Goal: Task Accomplishment & Management: Complete application form

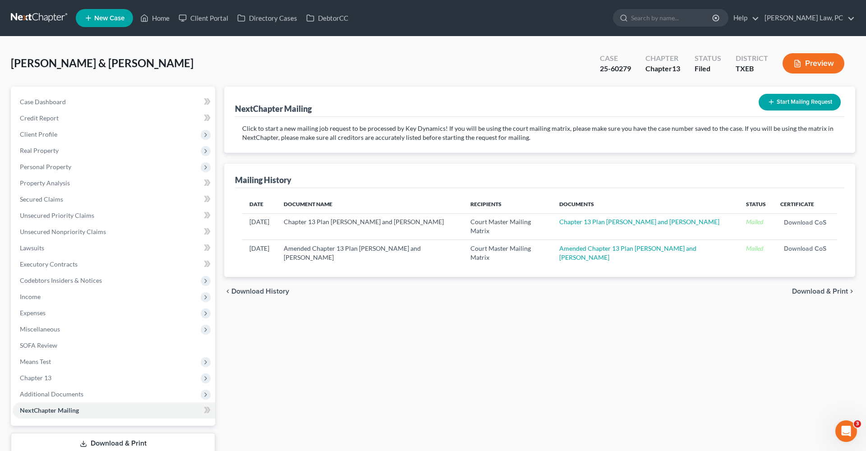
click at [45, 19] on link at bounding box center [40, 18] width 58 height 16
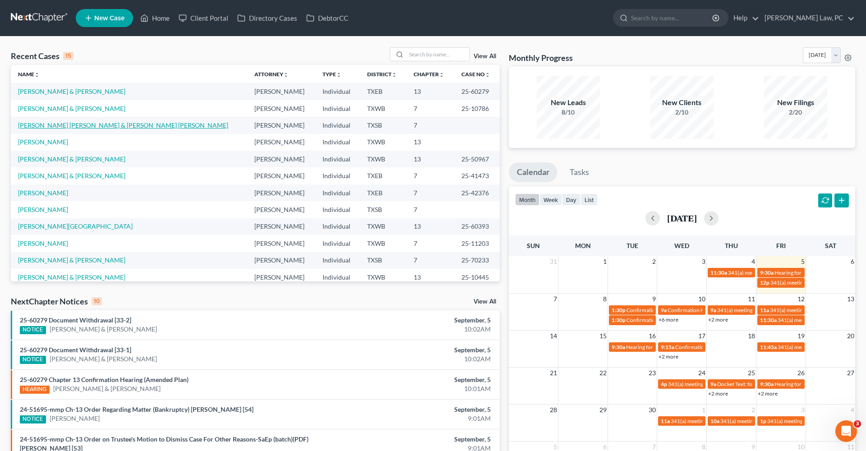
click at [73, 125] on link "[PERSON_NAME] [PERSON_NAME] & [PERSON_NAME] [PERSON_NAME]" at bounding box center [123, 125] width 210 height 8
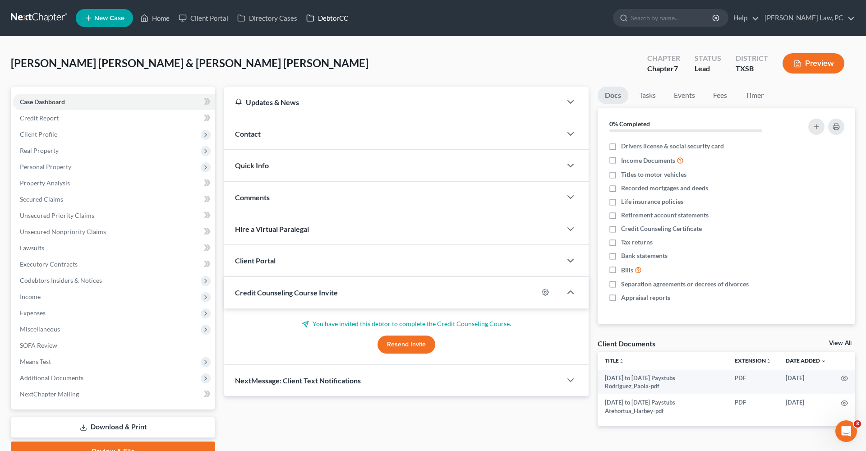
click at [309, 15] on icon at bounding box center [310, 18] width 8 height 11
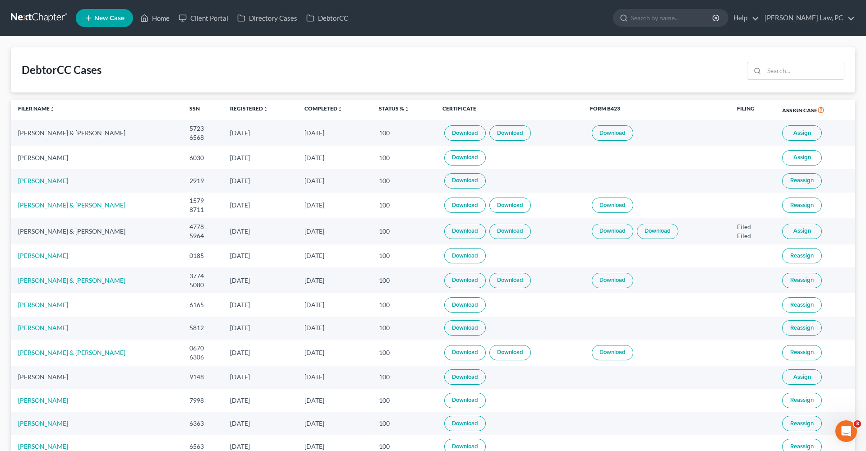
click at [464, 131] on link "Download" at bounding box center [464, 132] width 41 height 15
click at [506, 133] on link "Download" at bounding box center [509, 132] width 41 height 15
click at [32, 17] on link at bounding box center [40, 18] width 58 height 16
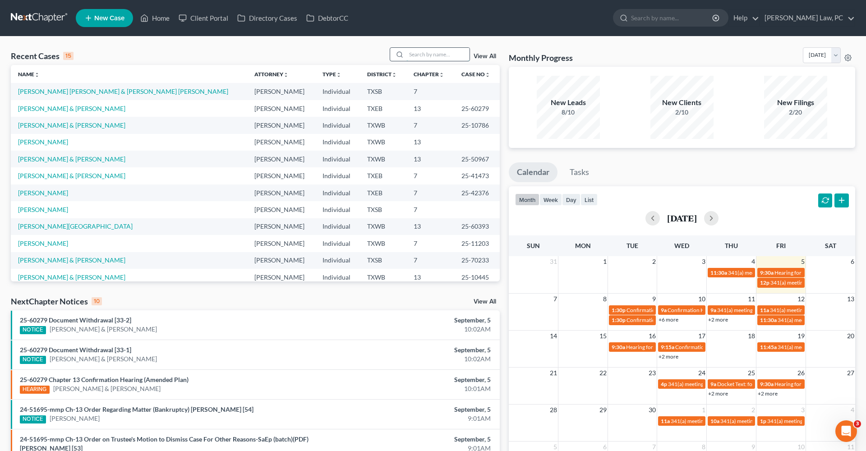
click at [424, 59] on input "search" at bounding box center [437, 54] width 63 height 13
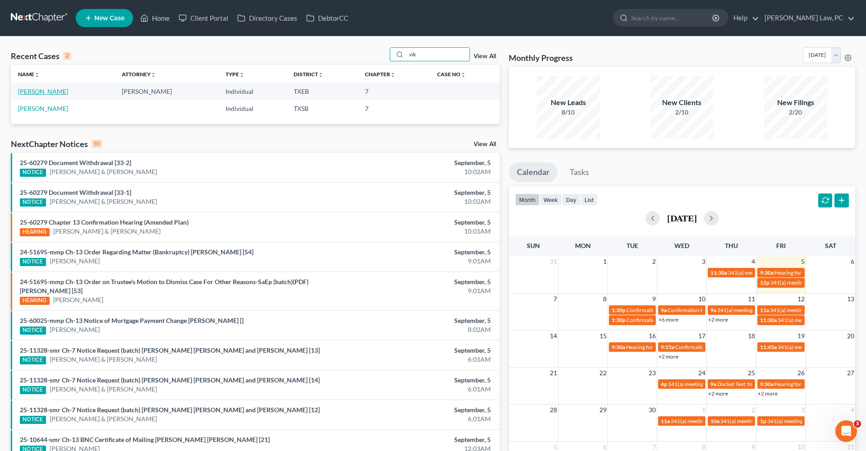
type input "vik"
click at [46, 93] on link "Katoch, Vikramjit" at bounding box center [43, 91] width 50 height 8
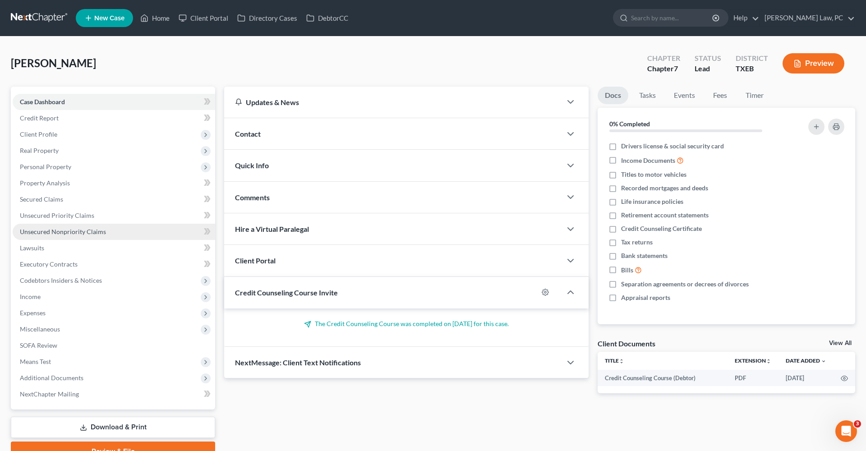
click at [62, 229] on span "Unsecured Nonpriority Claims" at bounding box center [63, 232] width 86 height 8
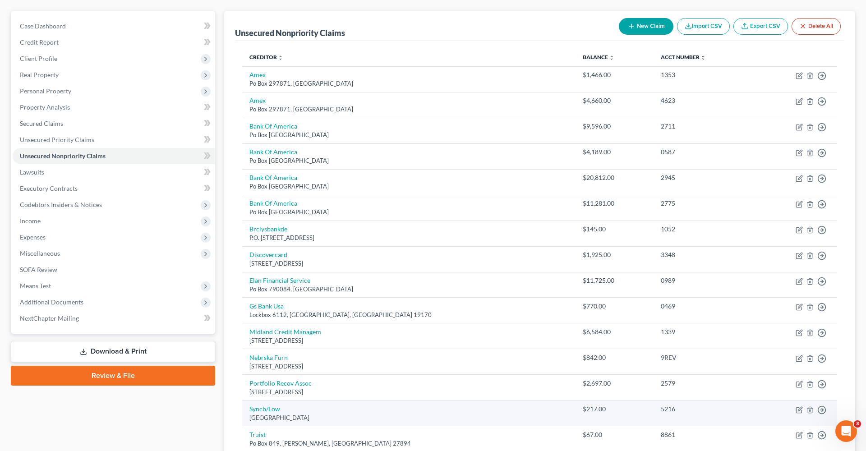
scroll to position [75, 0]
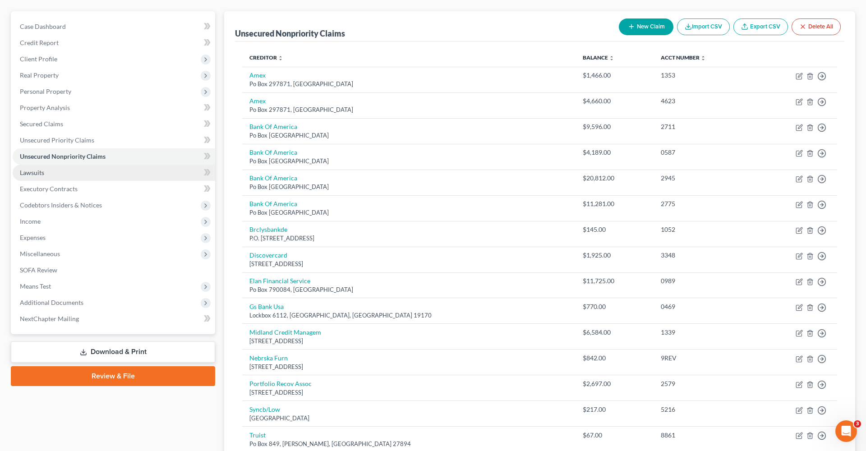
click at [32, 175] on span "Lawsuits" at bounding box center [32, 173] width 24 height 8
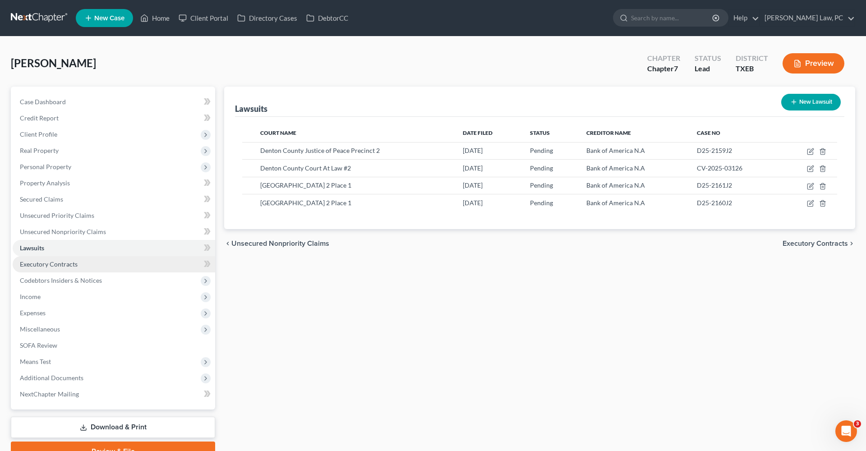
click at [71, 265] on span "Executory Contracts" at bounding box center [49, 264] width 58 height 8
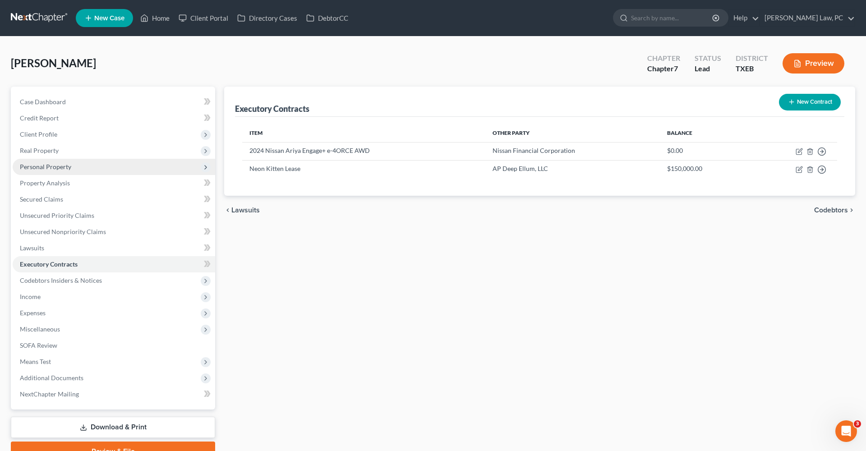
click at [42, 169] on span "Personal Property" at bounding box center [45, 167] width 51 height 8
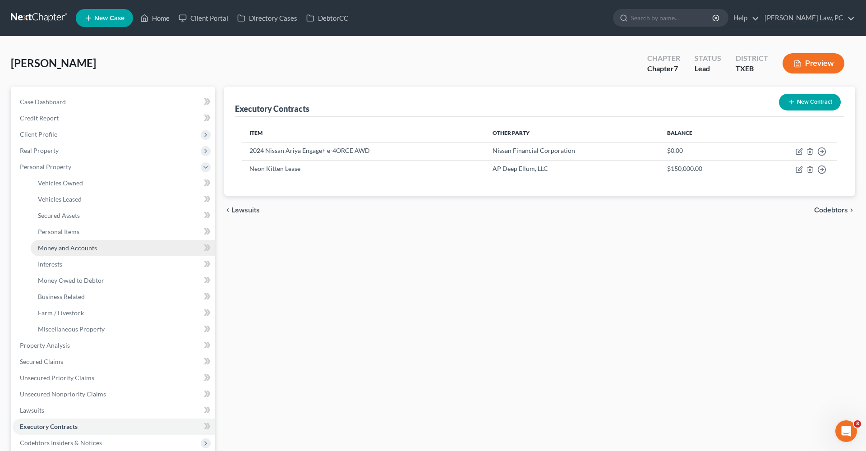
click at [54, 248] on span "Money and Accounts" at bounding box center [67, 248] width 59 height 8
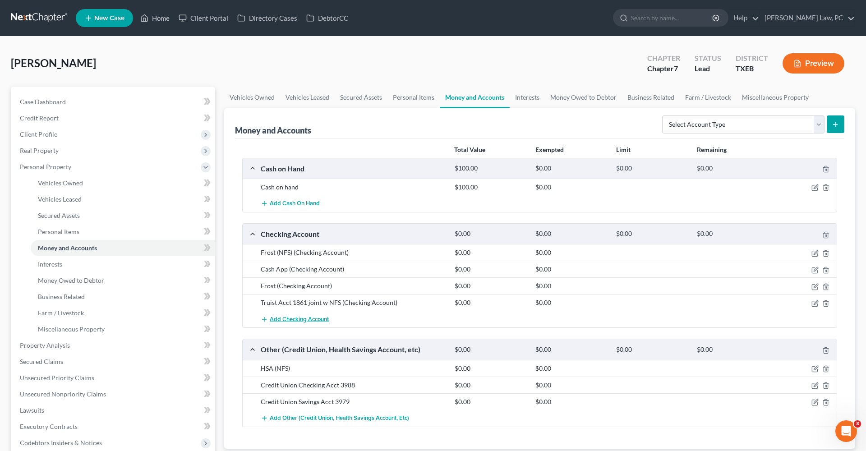
click at [287, 319] on span "Add Checking Account" at bounding box center [299, 319] width 59 height 7
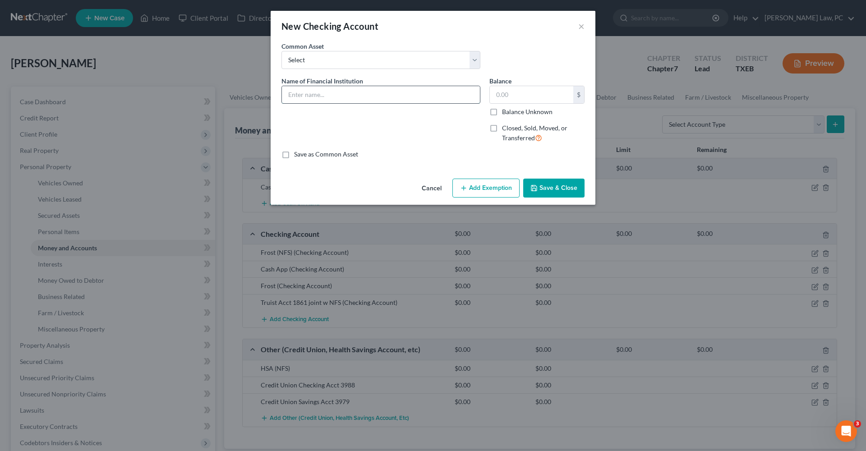
click at [299, 99] on input "text" at bounding box center [381, 94] width 198 height 17
type input "Wells Fargo"
click at [527, 100] on input "text" at bounding box center [531, 94] width 83 height 17
type input "569.15"
click at [550, 186] on button "Save & Close" at bounding box center [553, 188] width 61 height 19
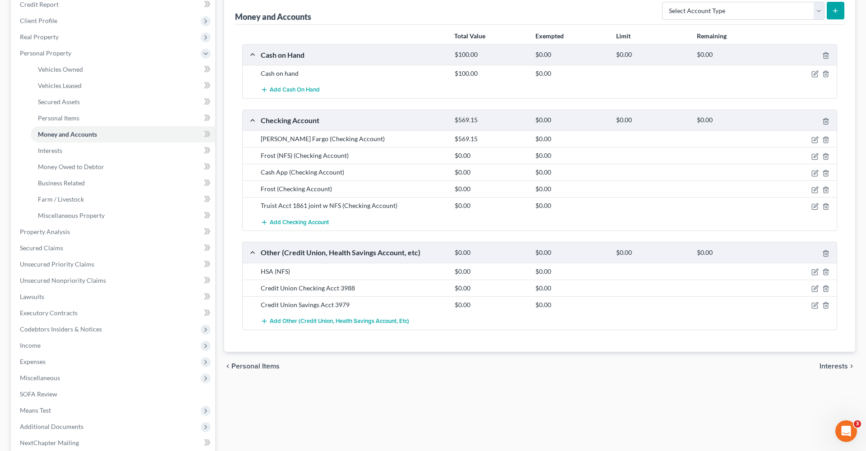
scroll to position [118, 0]
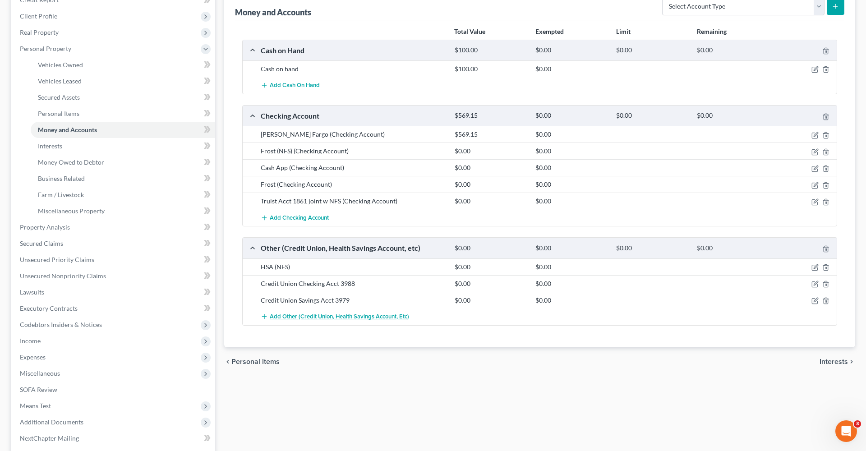
click at [313, 318] on span "Add Other (Credit Union, Health Savings Account, etc)" at bounding box center [339, 316] width 139 height 7
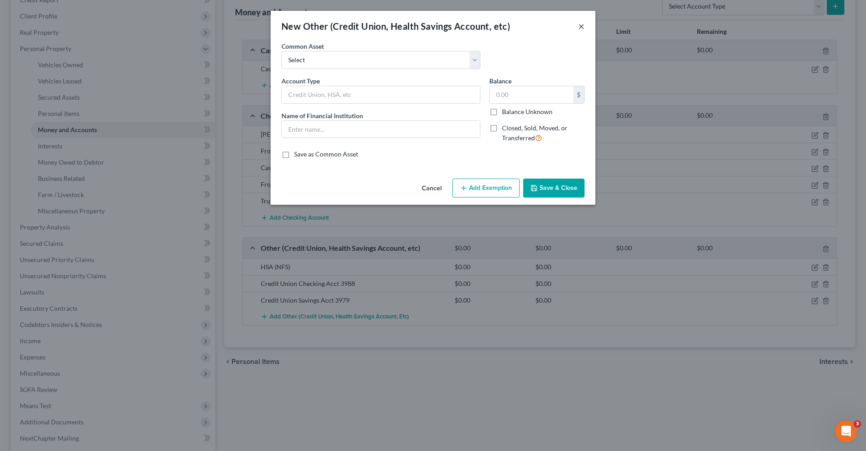
click at [582, 25] on button "×" at bounding box center [581, 26] width 6 height 11
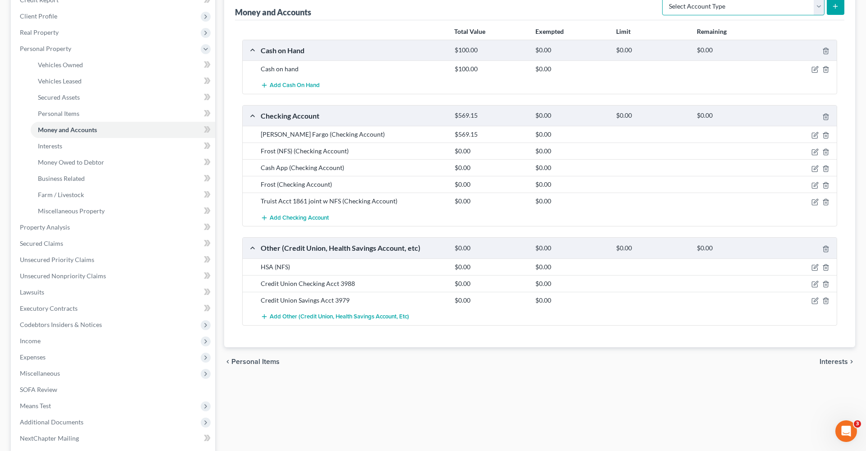
scroll to position [115, 0]
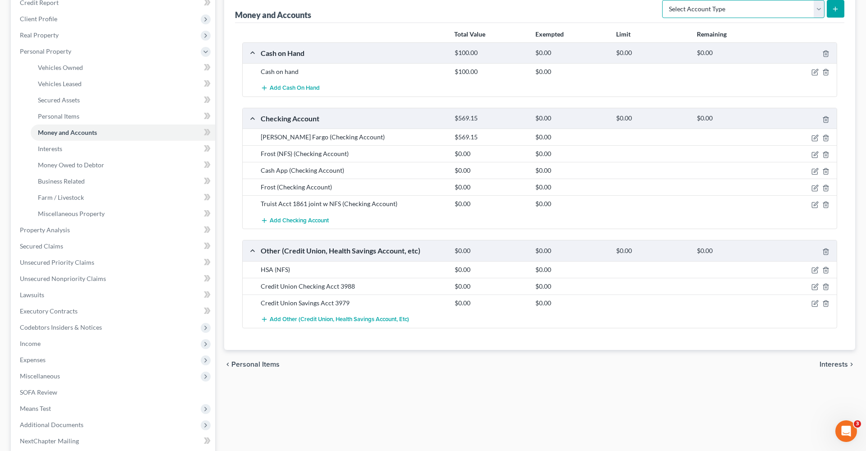
select select "savings"
click at [838, 6] on icon "submit" at bounding box center [834, 8] width 7 height 7
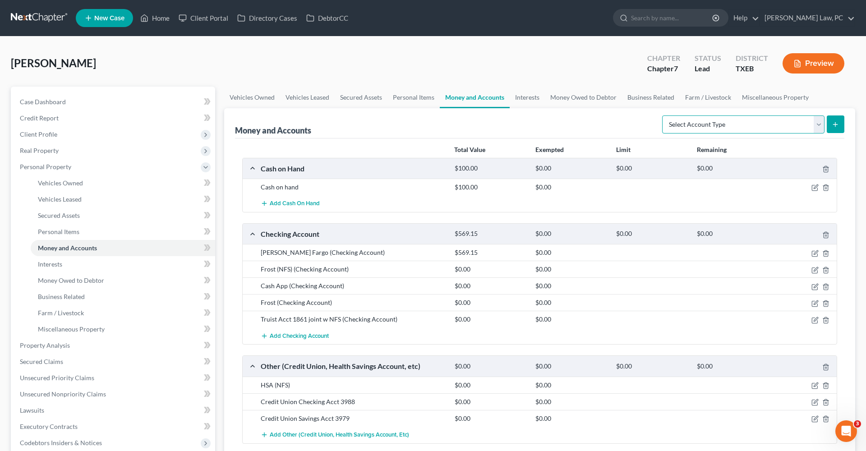
select select "savings"
click at [829, 126] on button "submit" at bounding box center [835, 124] width 18 height 18
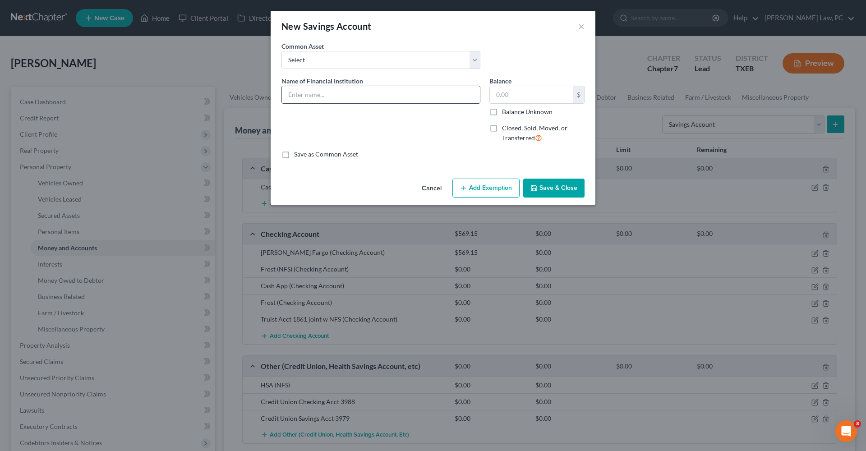
click at [359, 96] on input "text" at bounding box center [381, 94] width 198 height 17
type input "Wells Fargo"
click at [547, 88] on input "text" at bounding box center [531, 94] width 83 height 17
type input "964.59"
click at [553, 188] on button "Save & Close" at bounding box center [553, 188] width 61 height 19
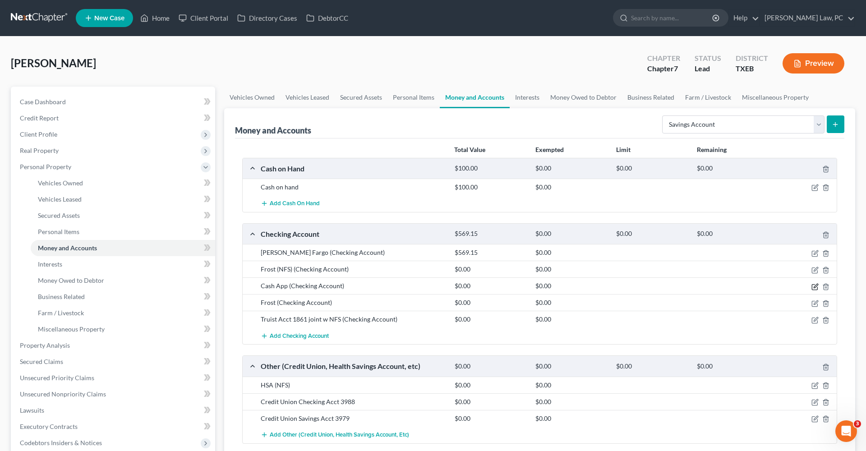
click at [814, 287] on icon "button" at bounding box center [814, 286] width 7 height 7
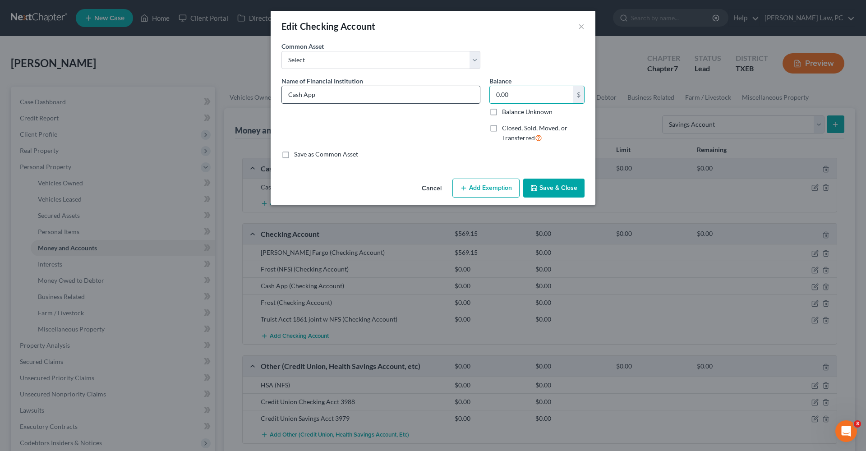
drag, startPoint x: 514, startPoint y: 94, endPoint x: 468, endPoint y: 91, distance: 45.6
click at [468, 91] on div "Name of Financial Institution * Cash App Balance 0.00 $ Balance Unknown Balance…" at bounding box center [433, 113] width 312 height 74
type input "65"
click at [541, 183] on button "Save & Close" at bounding box center [553, 188] width 61 height 19
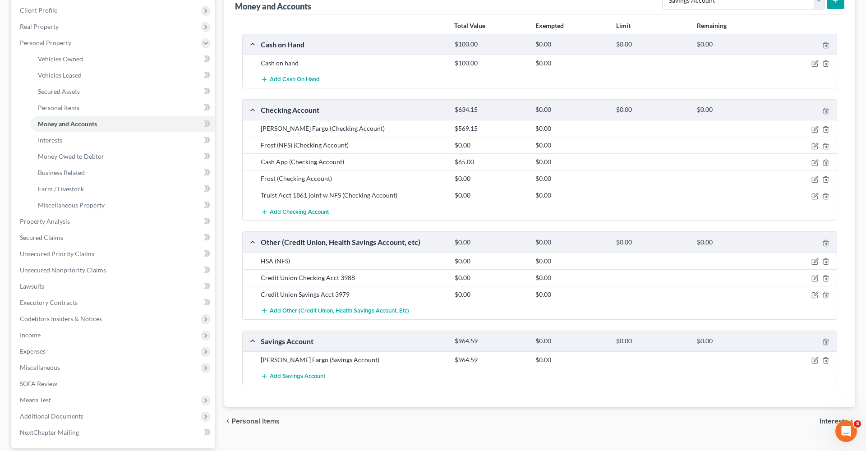
scroll to position [154, 0]
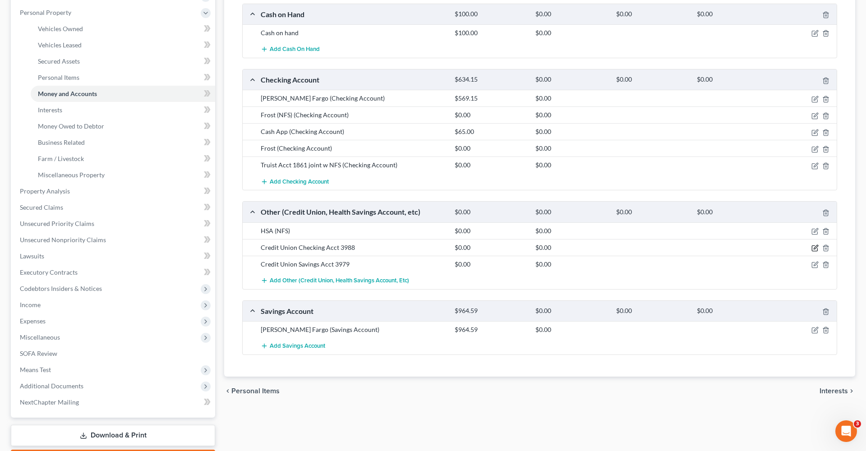
click at [814, 249] on icon "button" at bounding box center [814, 247] width 7 height 7
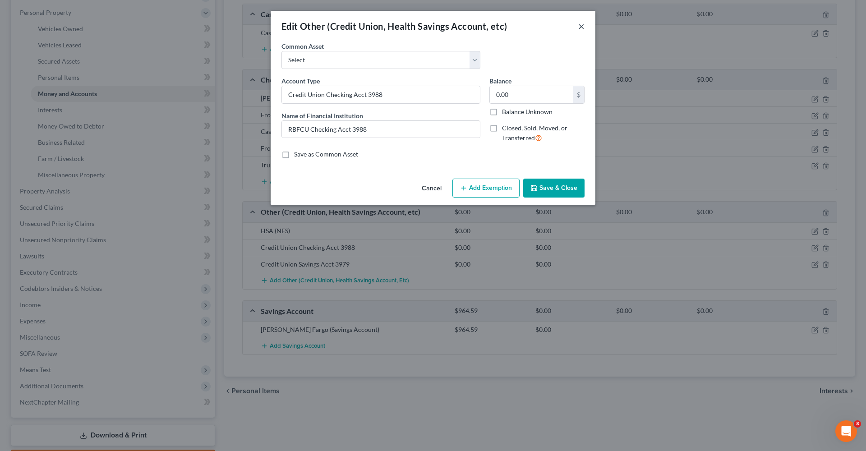
click at [580, 27] on button "×" at bounding box center [581, 26] width 6 height 11
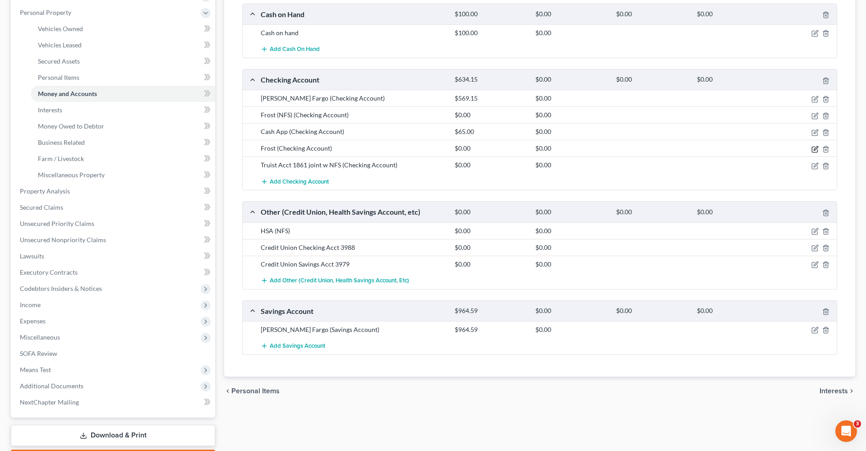
click at [813, 151] on icon "button" at bounding box center [814, 149] width 7 height 7
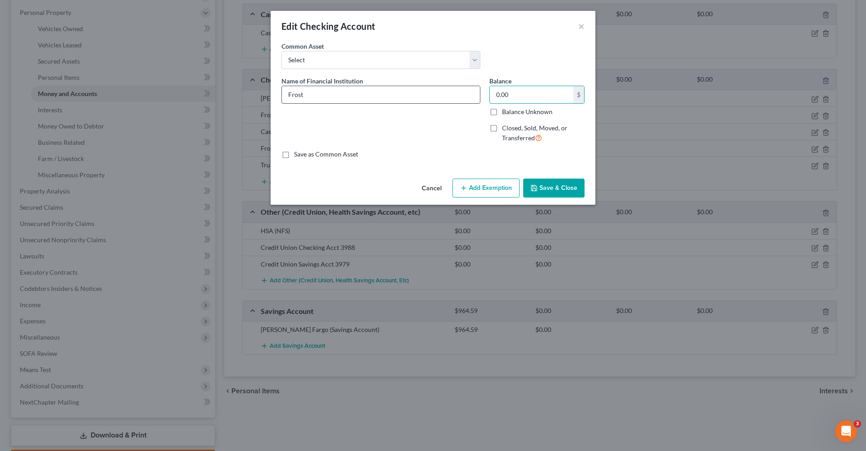
drag, startPoint x: 516, startPoint y: 93, endPoint x: 459, endPoint y: 91, distance: 57.7
click at [459, 91] on div "Name of Financial Institution * Frost Balance 0.00 $ Balance Unknown Balance Un…" at bounding box center [433, 113] width 312 height 74
type input "595.50"
click at [550, 181] on button "Save & Close" at bounding box center [553, 188] width 61 height 19
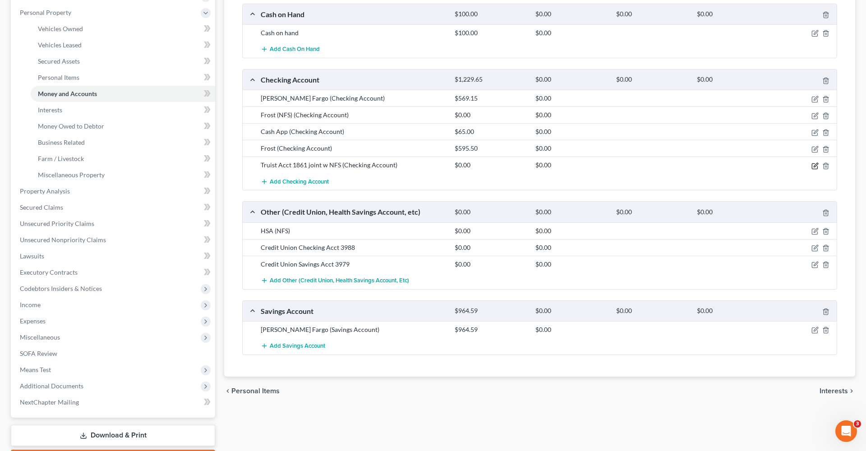
click at [815, 167] on icon "button" at bounding box center [814, 165] width 7 height 7
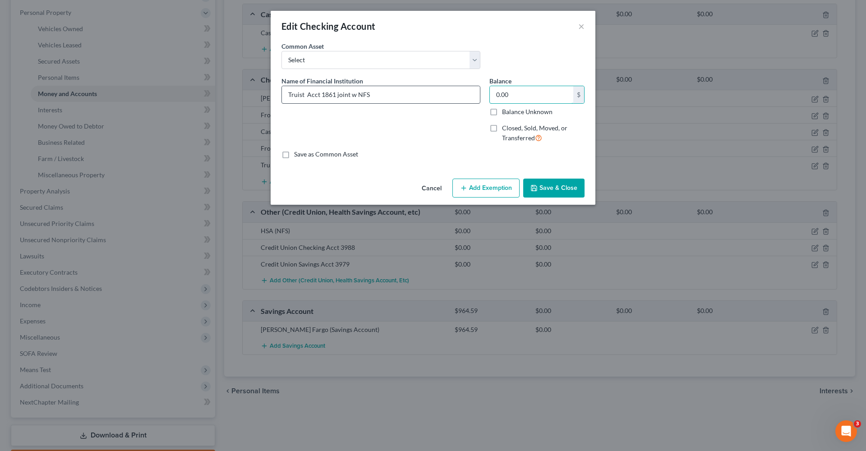
drag, startPoint x: 522, startPoint y: 97, endPoint x: 472, endPoint y: 95, distance: 49.6
click at [472, 96] on div "Name of Financial Institution * Truist Acct 1861 joint w NFS Balance 0.00 $ Bal…" at bounding box center [433, 113] width 312 height 74
type input "1,232.57"
click at [550, 188] on button "Save & Close" at bounding box center [553, 188] width 61 height 19
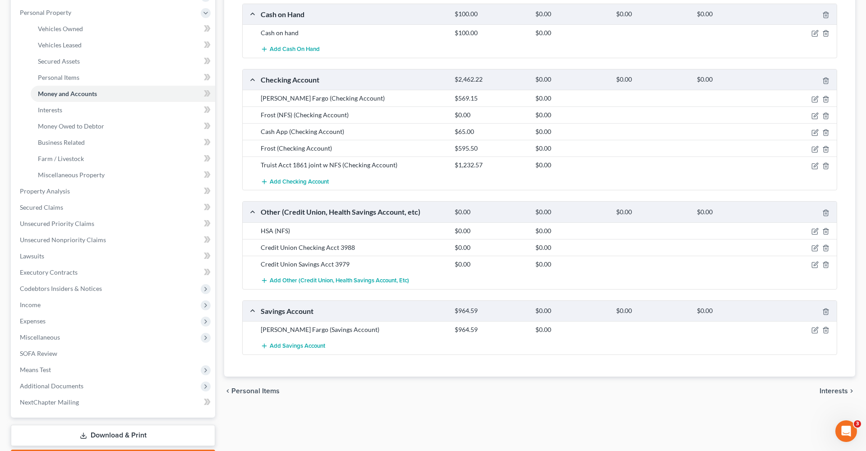
click at [819, 246] on div at bounding box center [805, 247] width 64 height 9
click at [815, 249] on icon "button" at bounding box center [814, 247] width 7 height 7
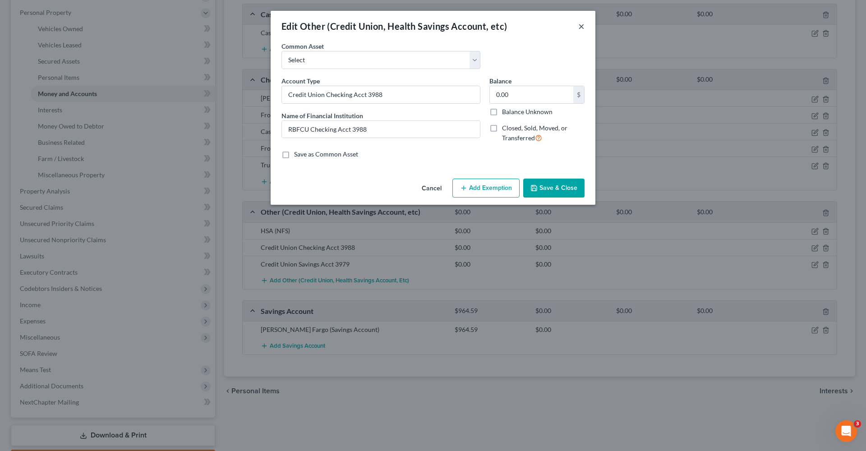
click at [580, 26] on button "×" at bounding box center [581, 26] width 6 height 11
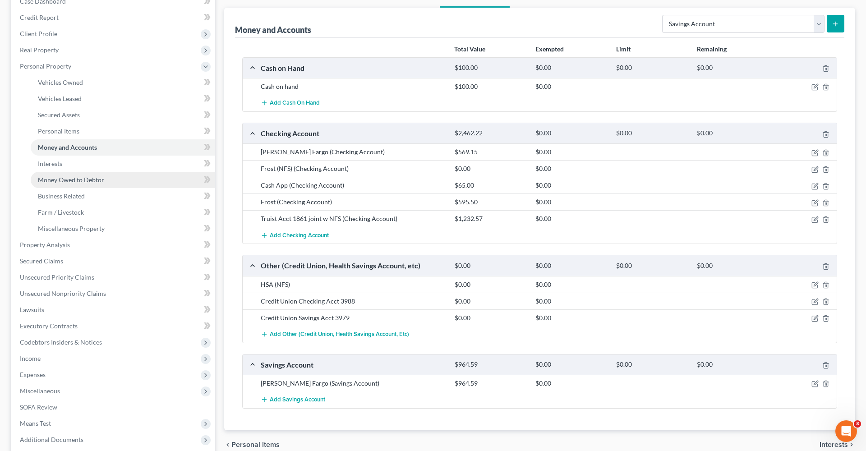
scroll to position [92, 0]
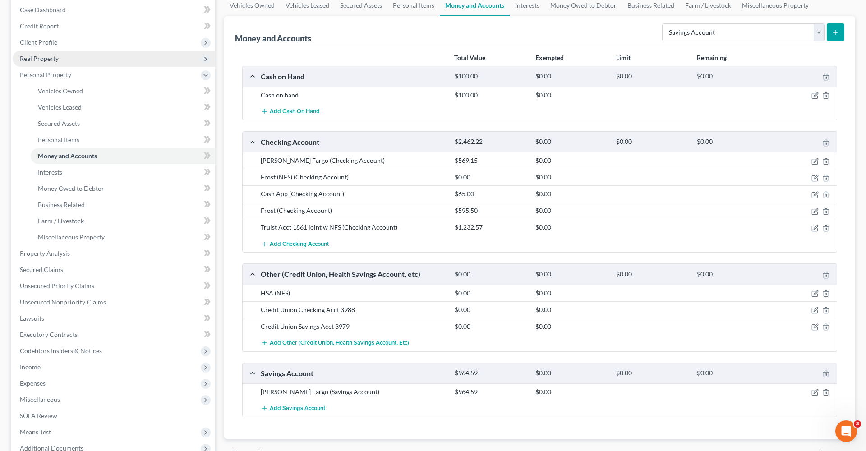
click at [38, 57] on span "Real Property" at bounding box center [39, 59] width 39 height 8
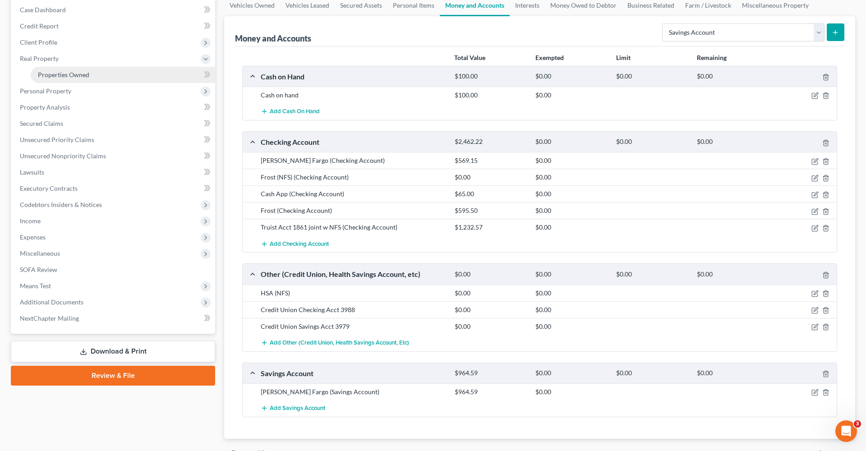
click at [47, 73] on span "Properties Owned" at bounding box center [63, 75] width 51 height 8
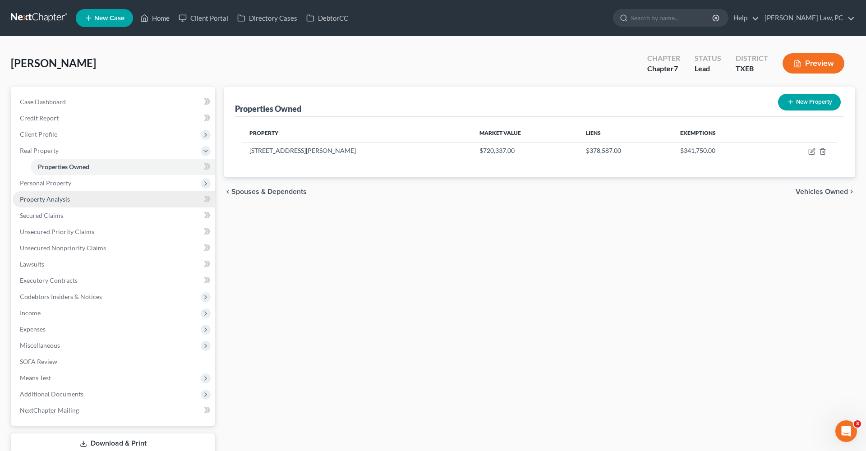
click at [32, 203] on link "Property Analysis" at bounding box center [114, 199] width 202 height 16
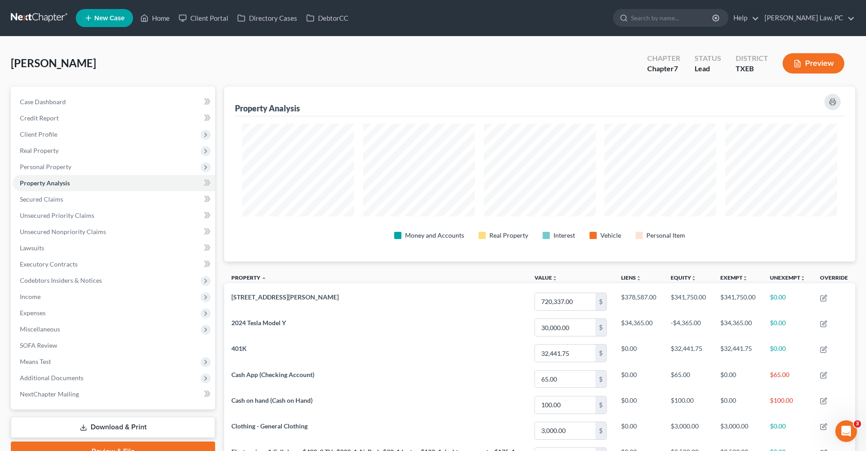
scroll to position [175, 631]
click at [36, 173] on span "Personal Property" at bounding box center [114, 167] width 202 height 16
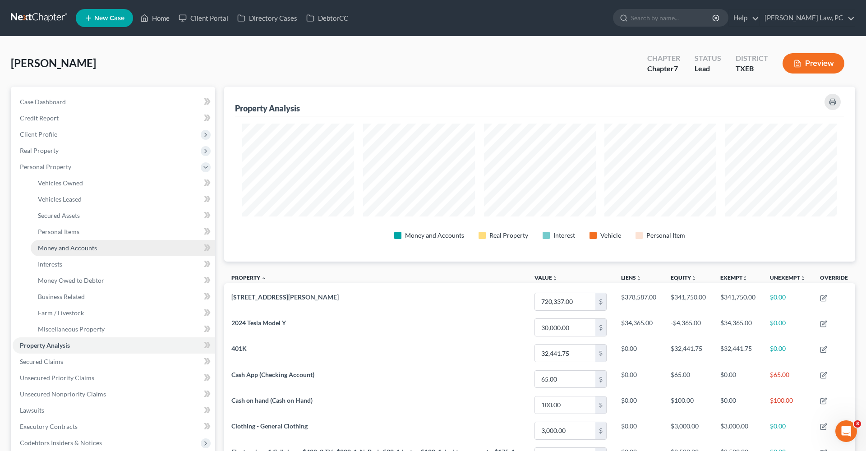
click at [50, 251] on span "Money and Accounts" at bounding box center [67, 248] width 59 height 8
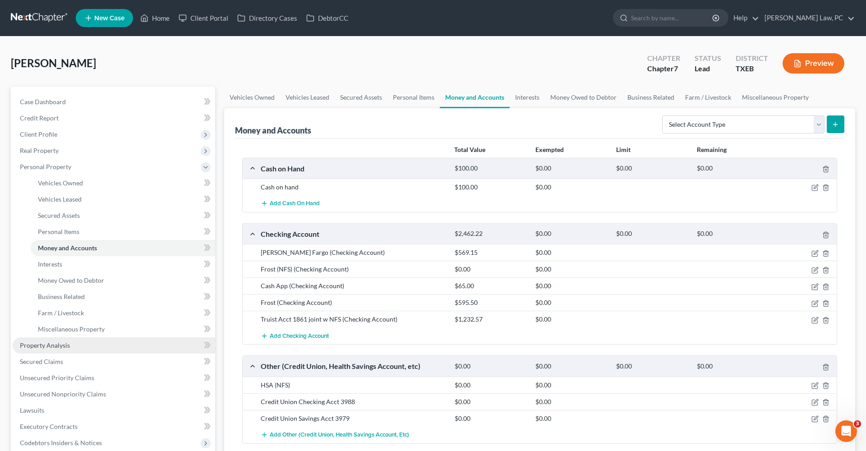
click at [46, 346] on span "Property Analysis" at bounding box center [45, 345] width 50 height 8
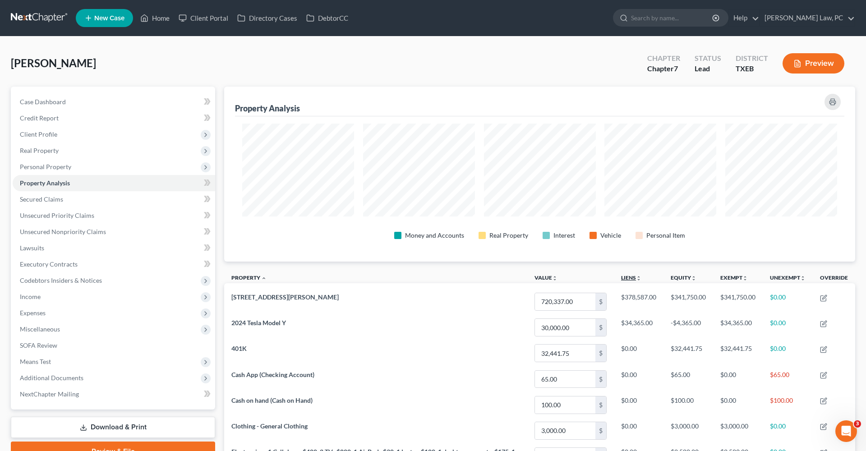
scroll to position [175, 631]
click at [49, 379] on span "Additional Documents" at bounding box center [52, 378] width 64 height 8
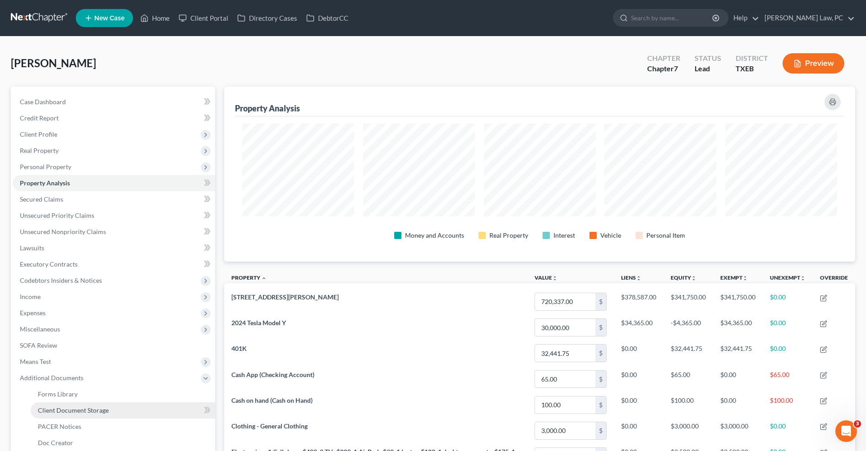
click at [72, 402] on link "Client Document Storage" at bounding box center [123, 410] width 184 height 16
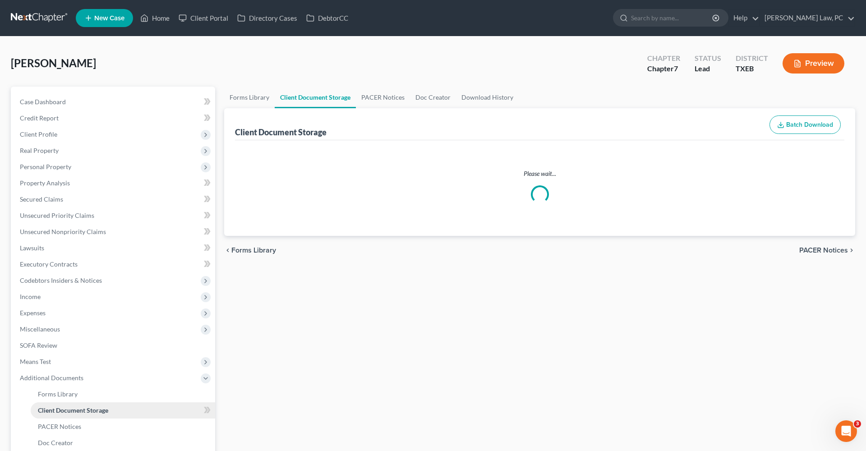
select select "10"
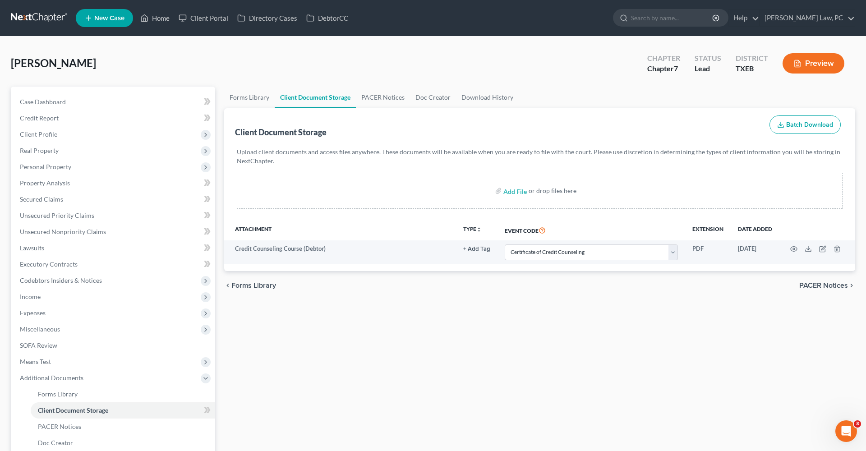
click at [44, 20] on link at bounding box center [40, 18] width 58 height 16
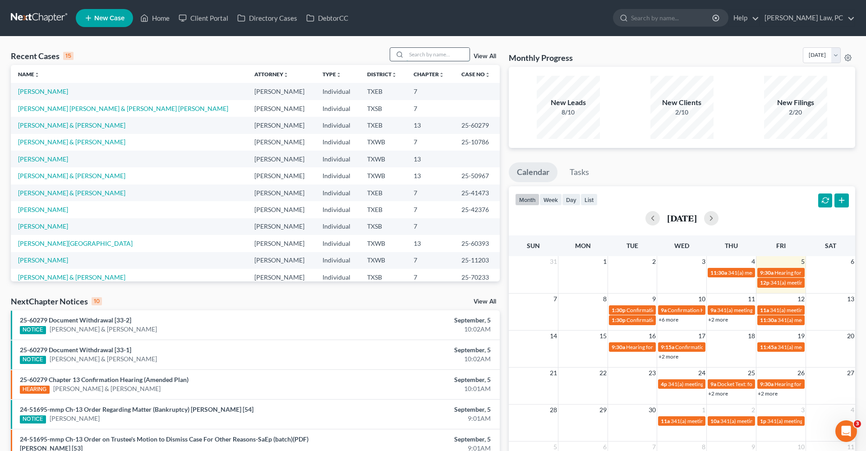
click at [446, 55] on input "search" at bounding box center [437, 54] width 63 height 13
click at [115, 108] on link "[PERSON_NAME] [PERSON_NAME] & [PERSON_NAME] [PERSON_NAME]" at bounding box center [123, 109] width 210 height 8
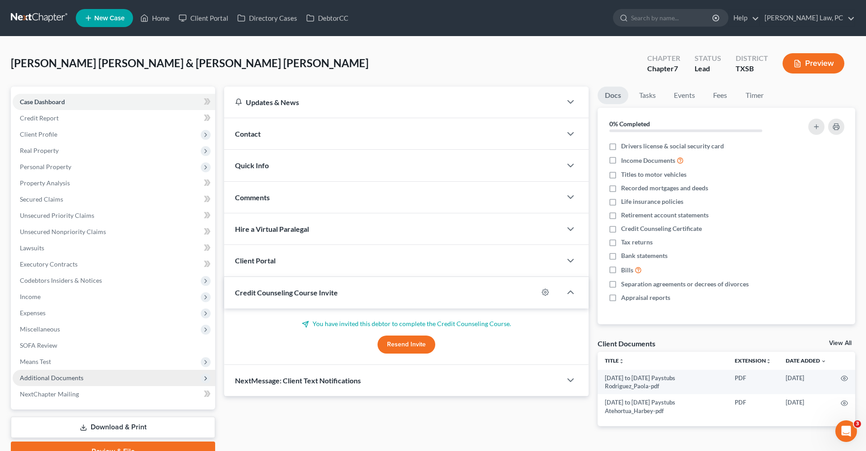
click at [53, 383] on span "Additional Documents" at bounding box center [114, 378] width 202 height 16
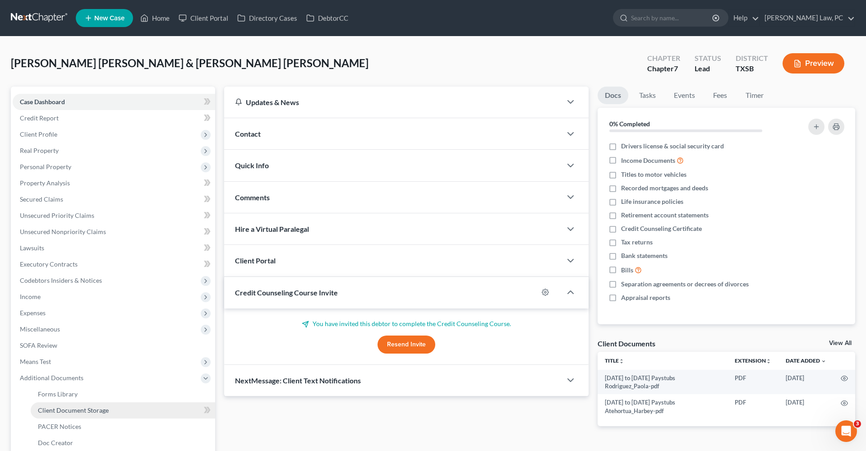
click at [75, 410] on span "Client Document Storage" at bounding box center [73, 410] width 71 height 8
select select "39"
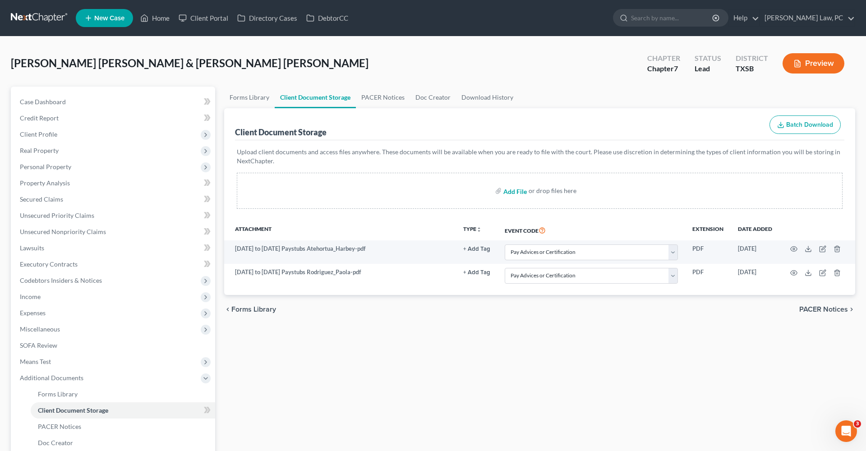
click at [517, 192] on input "file" at bounding box center [514, 191] width 22 height 16
type input "C:\fakepath\Credit Counseling Certificate Rodriguez_Paola.pdf"
select select "39"
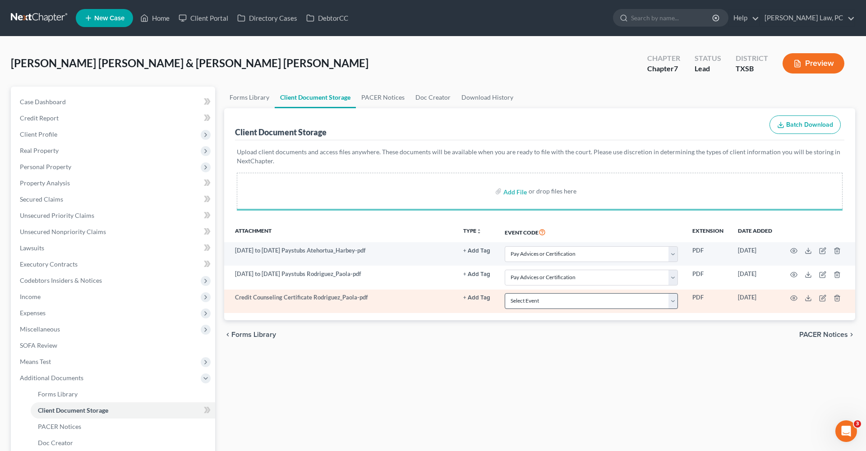
select select "39"
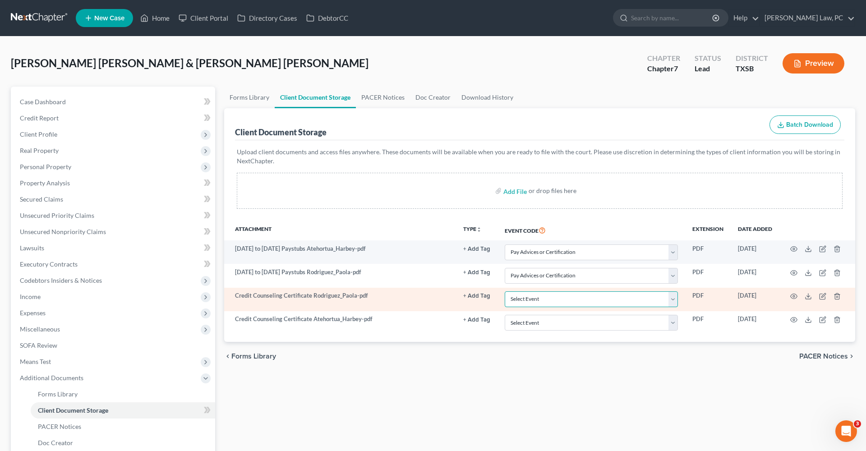
select select "8"
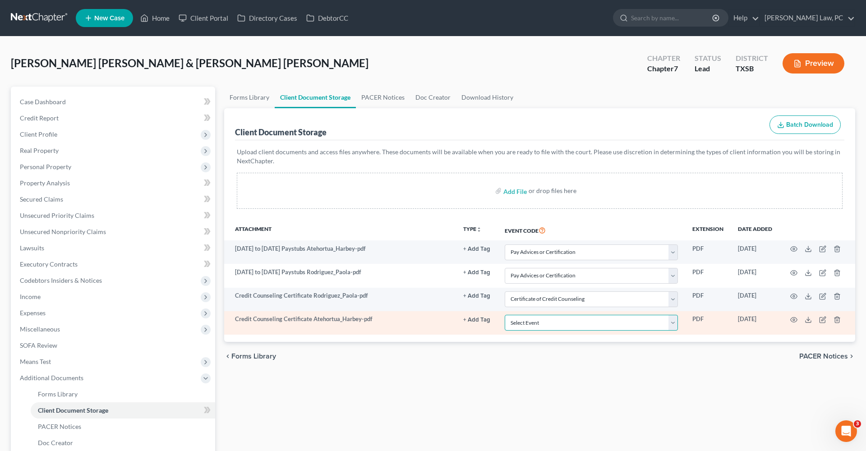
select select "8"
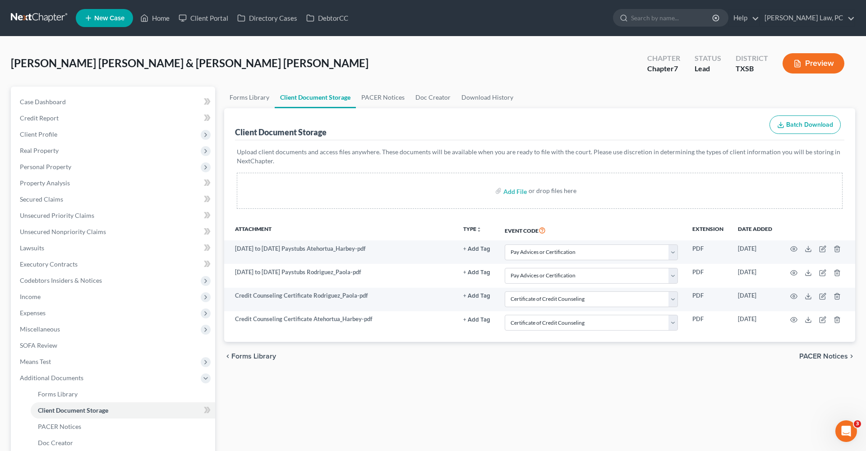
click at [486, 371] on div "Forms Library Client Document Storage PACER Notices Doc Creator Download Histor…" at bounding box center [540, 315] width 640 height 456
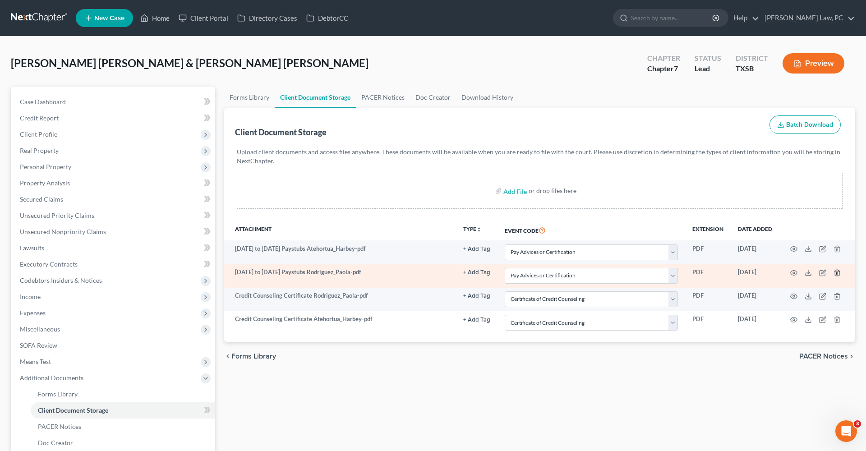
click at [835, 273] on icon "button" at bounding box center [836, 272] width 7 height 7
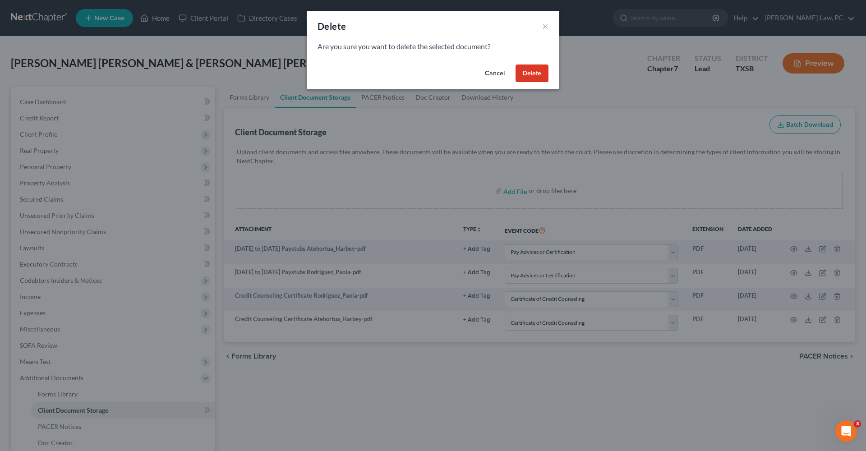
click at [527, 67] on button "Delete" at bounding box center [531, 73] width 33 height 18
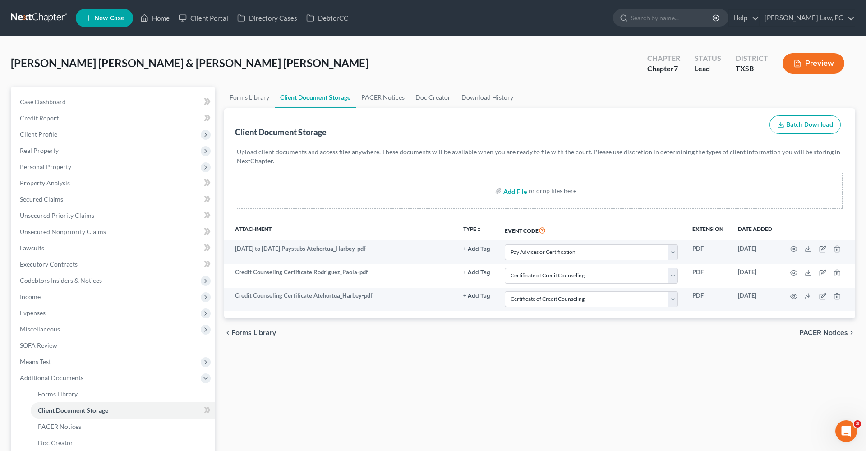
click at [509, 195] on input "file" at bounding box center [514, 191] width 22 height 16
type input "C:\fakepath\Dec 9 to Aug 10 Paystubs Rodriguez_Paola.pdf"
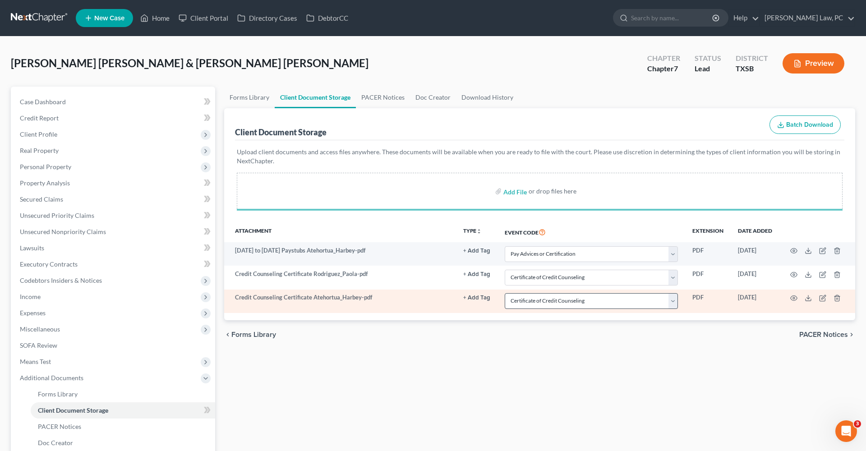
select select "39"
select select "8"
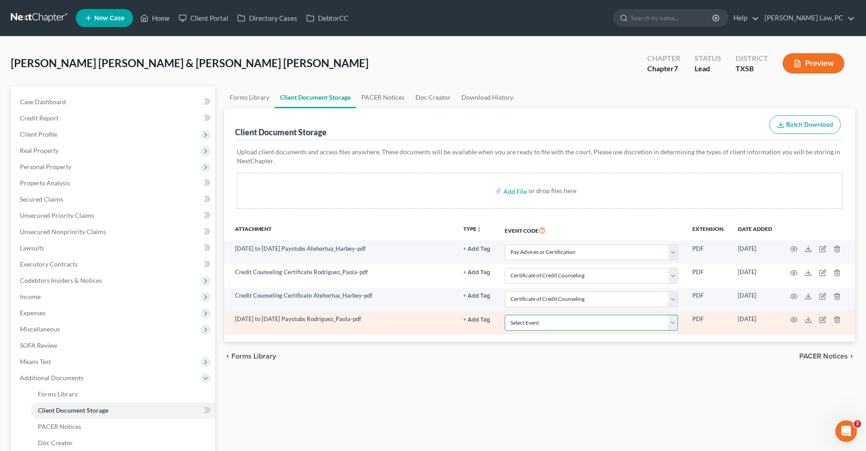
select select "39"
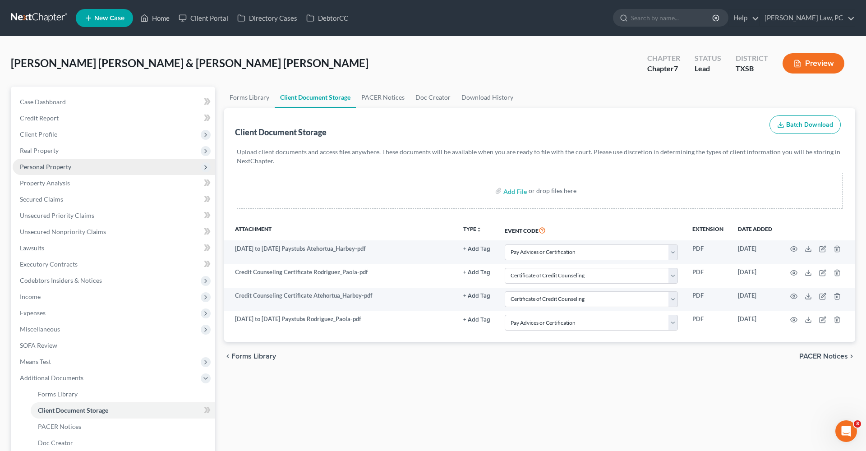
click at [53, 168] on span "Personal Property" at bounding box center [45, 167] width 51 height 8
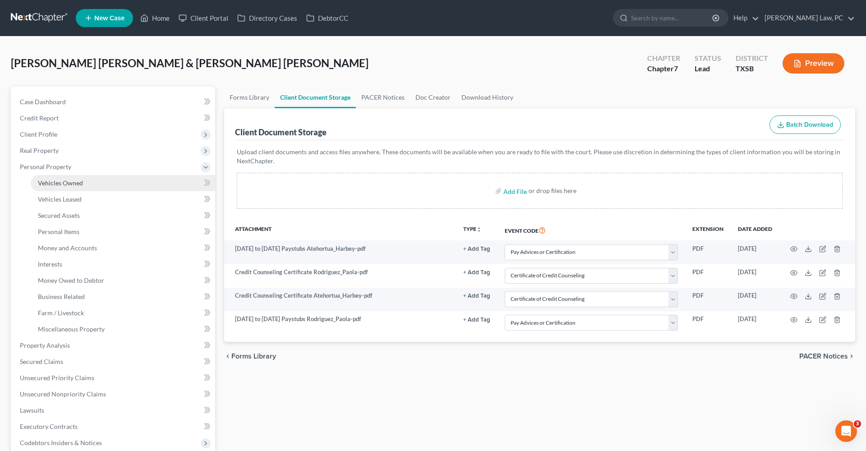
click at [58, 186] on span "Vehicles Owned" at bounding box center [60, 183] width 45 height 8
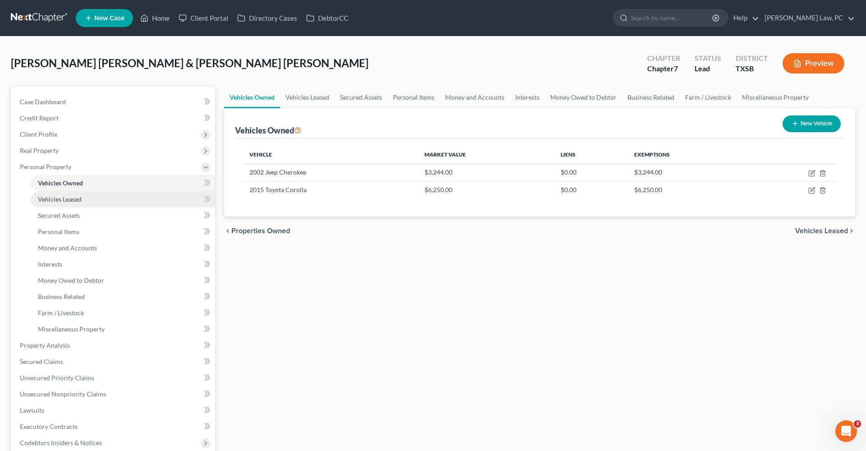
click at [61, 201] on span "Vehicles Leased" at bounding box center [60, 199] width 44 height 8
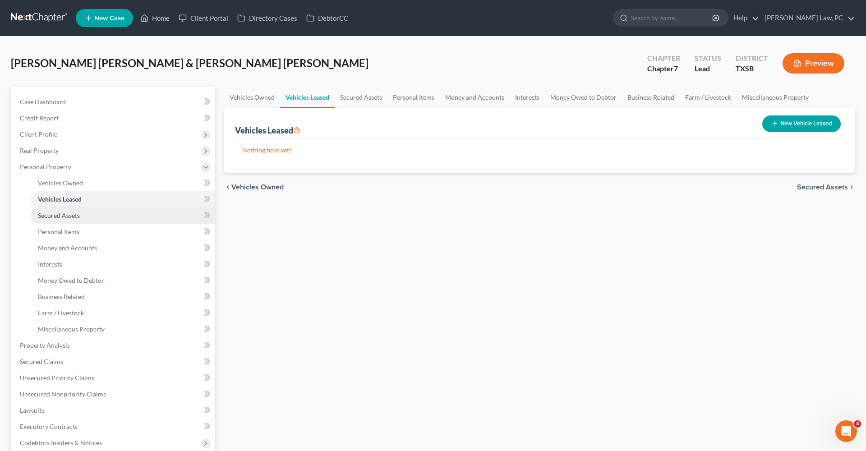
click at [61, 217] on span "Secured Assets" at bounding box center [59, 215] width 42 height 8
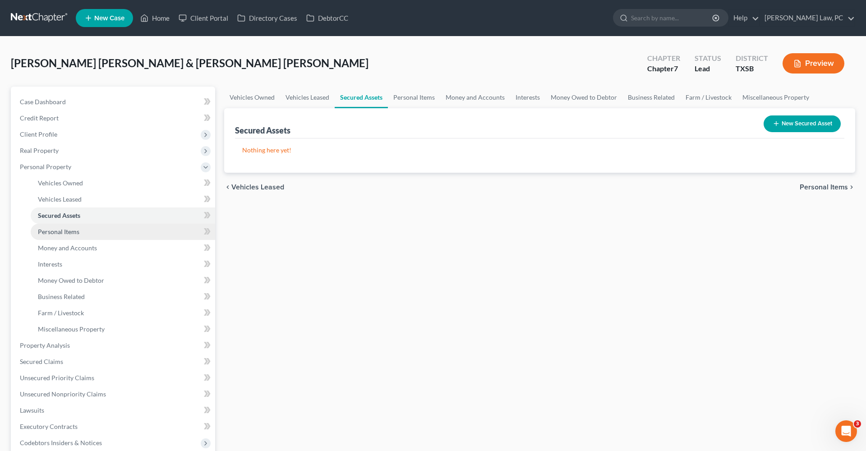
click at [64, 231] on span "Personal Items" at bounding box center [58, 232] width 41 height 8
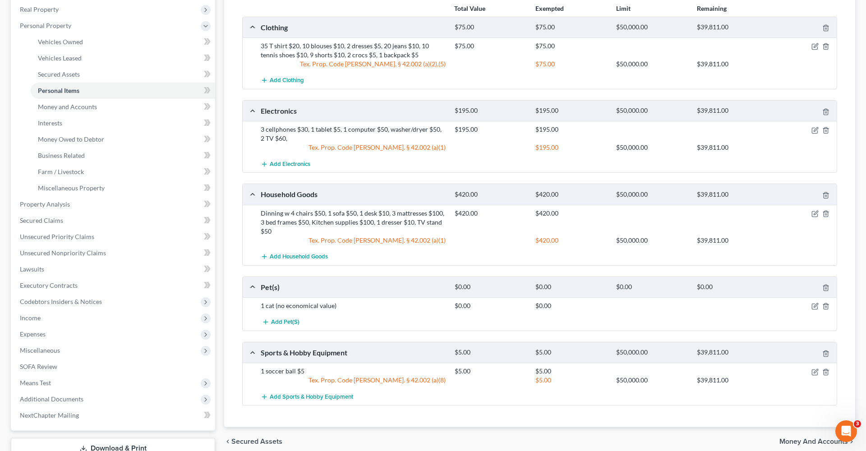
scroll to position [142, 0]
click at [50, 106] on span "Money and Accounts" at bounding box center [67, 106] width 59 height 8
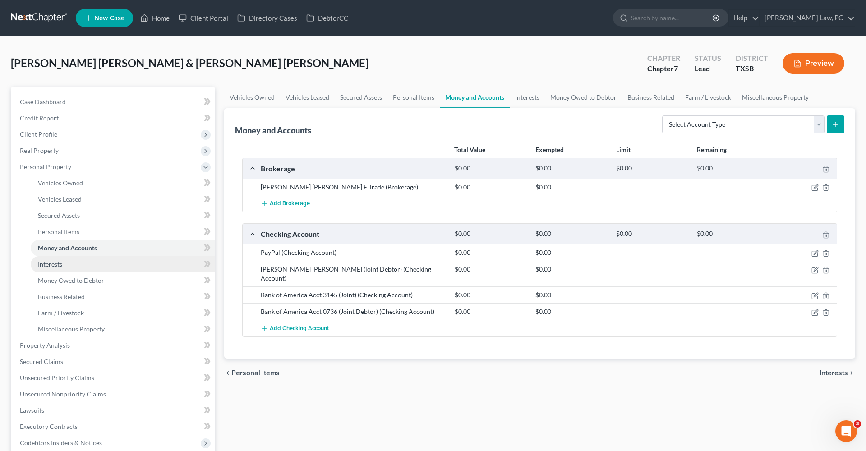
click at [57, 262] on span "Interests" at bounding box center [50, 264] width 24 height 8
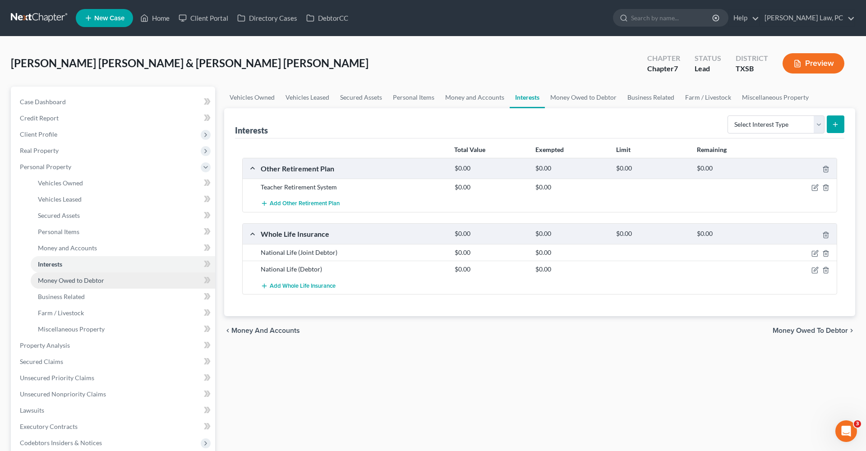
click at [90, 275] on link "Money Owed to Debtor" at bounding box center [123, 280] width 184 height 16
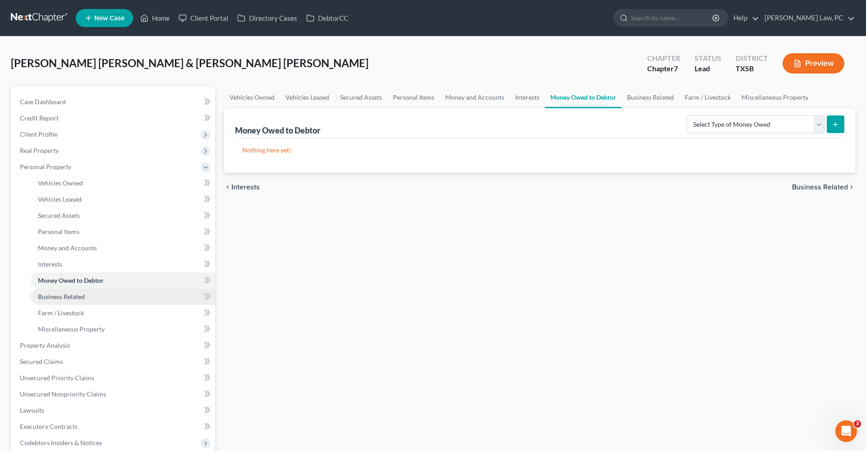
click at [63, 302] on link "Business Related" at bounding box center [123, 297] width 184 height 16
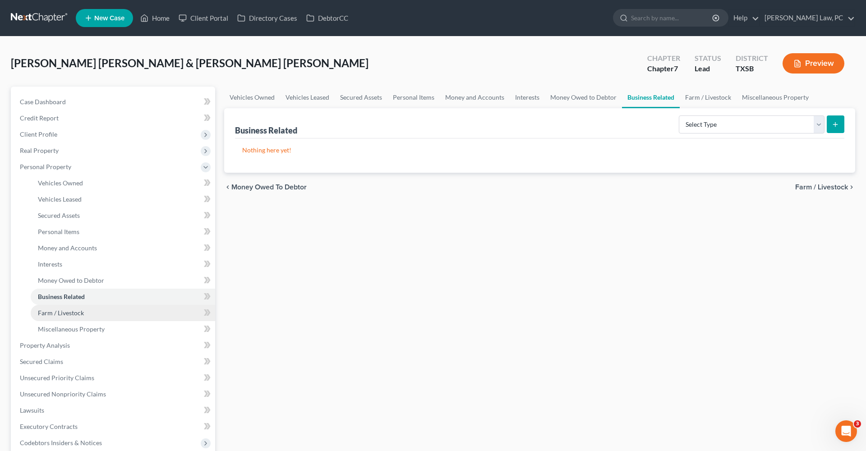
click at [66, 312] on span "Farm / Livestock" at bounding box center [61, 313] width 46 height 8
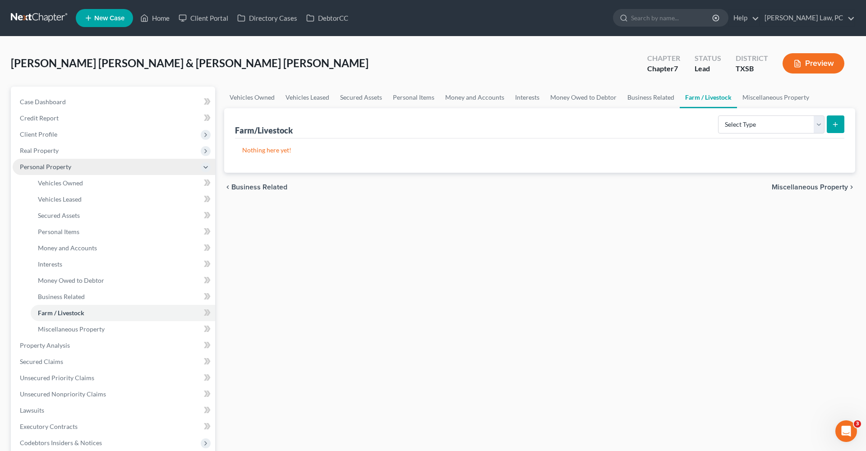
click at [29, 166] on span "Personal Property" at bounding box center [45, 167] width 51 height 8
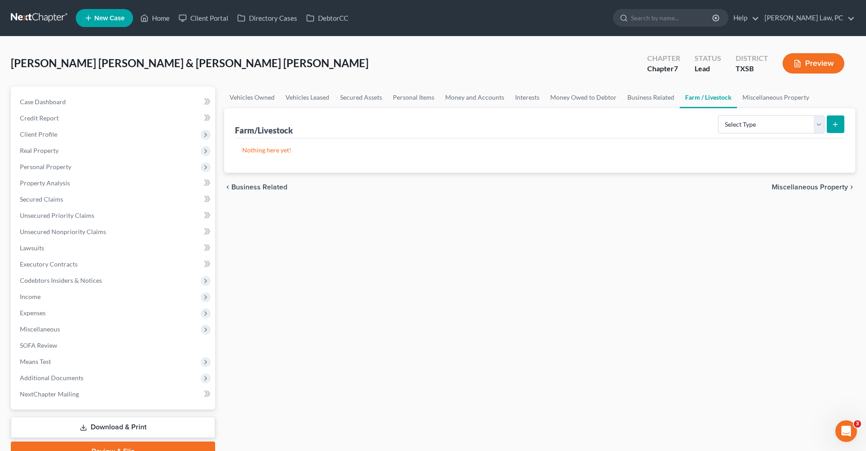
click at [33, 20] on link at bounding box center [40, 18] width 58 height 16
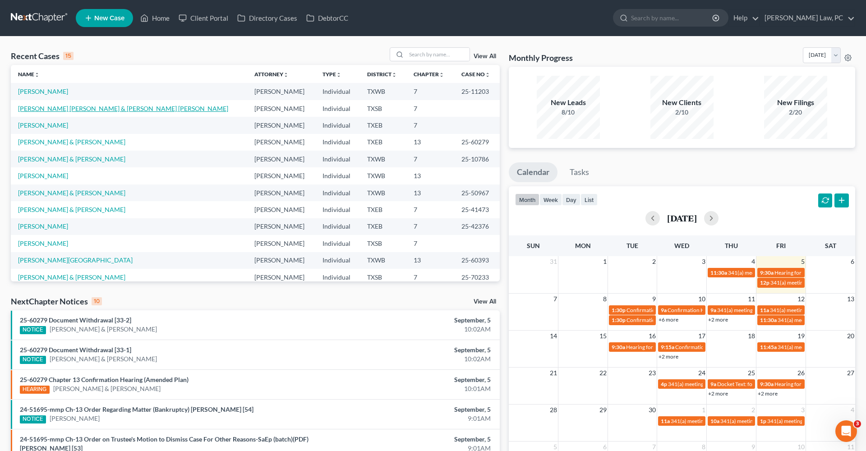
click at [47, 107] on link "[PERSON_NAME] [PERSON_NAME] & [PERSON_NAME] [PERSON_NAME]" at bounding box center [123, 109] width 210 height 8
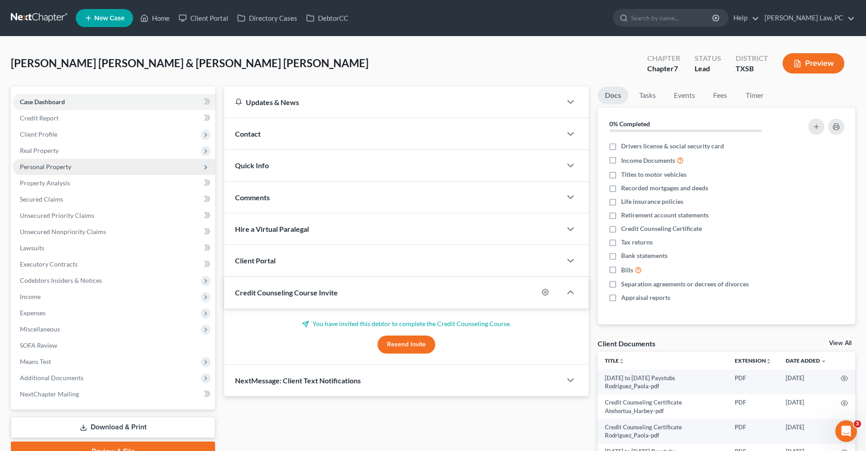
click at [46, 168] on span "Personal Property" at bounding box center [45, 167] width 51 height 8
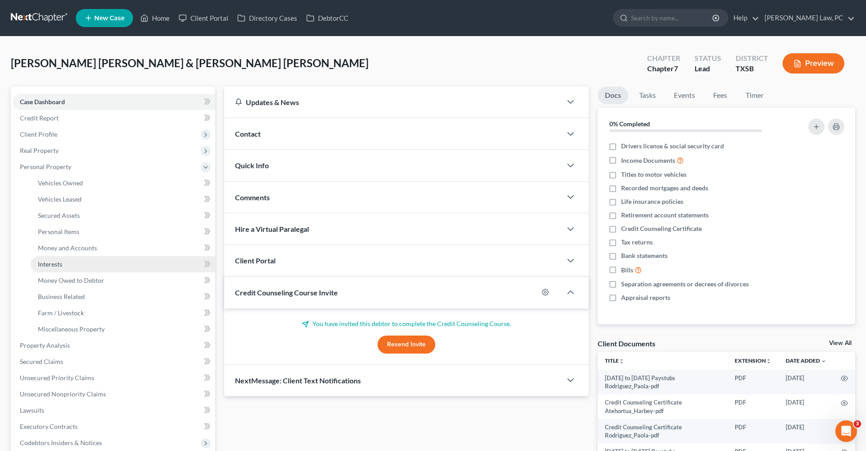
click at [62, 262] on span "Interests" at bounding box center [50, 264] width 24 height 8
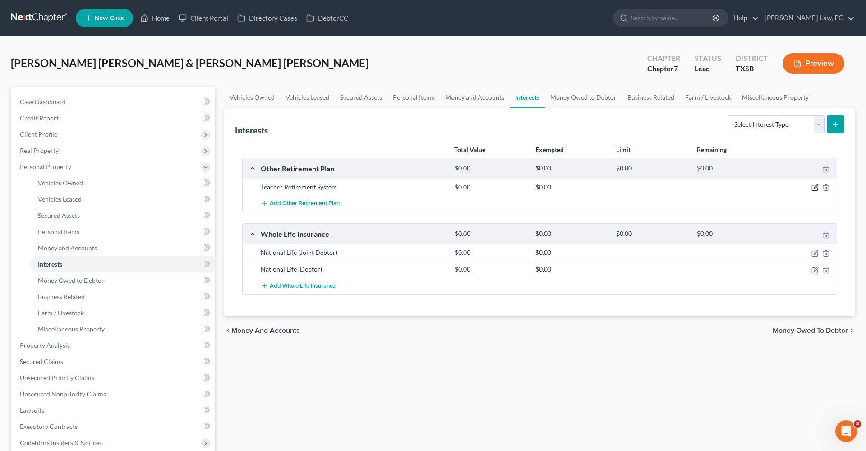
click at [816, 188] on icon "button" at bounding box center [814, 187] width 7 height 7
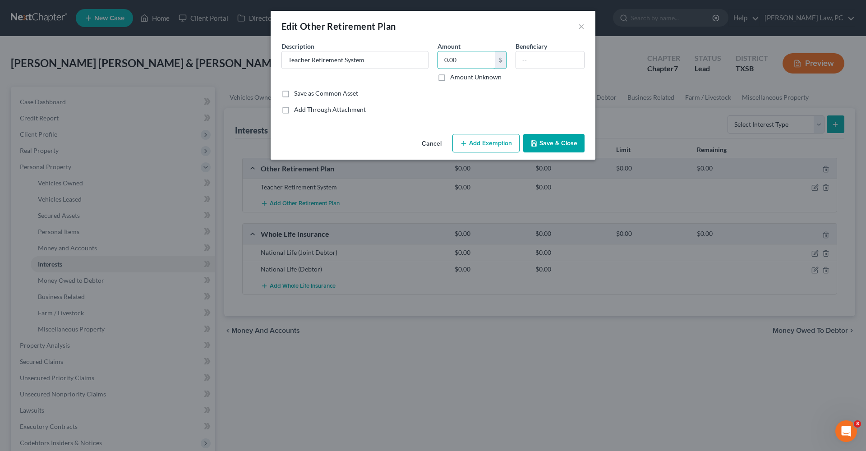
drag, startPoint x: 471, startPoint y: 60, endPoint x: 431, endPoint y: 56, distance: 40.2
click at [431, 56] on div "Description * Teacher Retirement System Amount 0.00 $ Amount Unknown Beneficiary" at bounding box center [433, 64] width 312 height 47
type input "942.47"
click at [489, 140] on button "Add Exemption" at bounding box center [485, 143] width 67 height 19
select select "2"
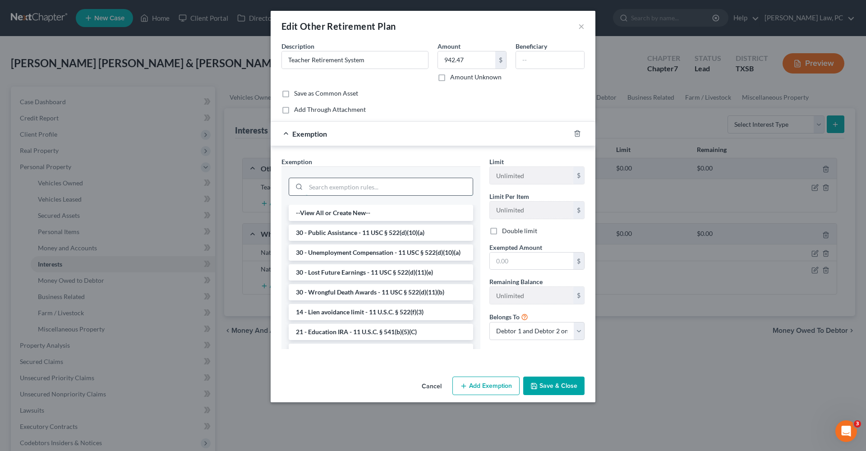
click at [341, 188] on input "search" at bounding box center [389, 186] width 167 height 17
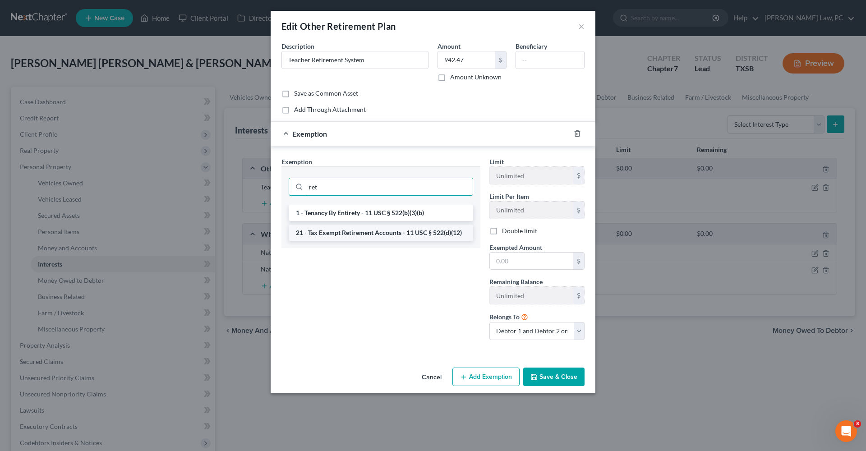
type input "ret"
click at [357, 234] on li "21 - Tax Exempt Retirement Accounts - 11 USC § 522(d)(12)" at bounding box center [381, 233] width 184 height 16
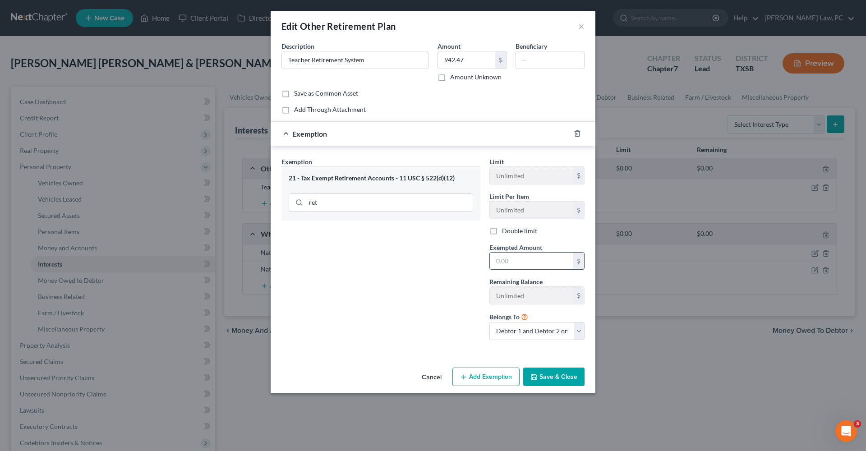
click at [508, 260] on input "text" at bounding box center [531, 260] width 83 height 17
type input "942.47"
click at [546, 379] on button "Save & Close" at bounding box center [553, 376] width 61 height 19
